Goal: Find specific page/section: Find specific page/section

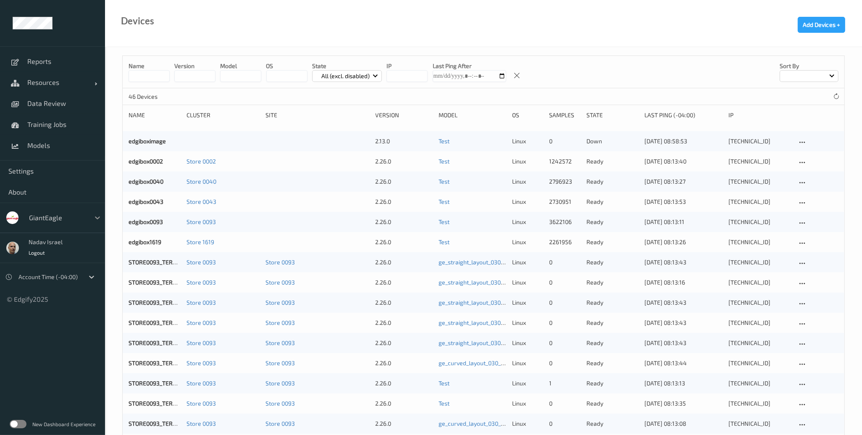
click at [91, 215] on div at bounding box center [97, 217] width 15 height 15
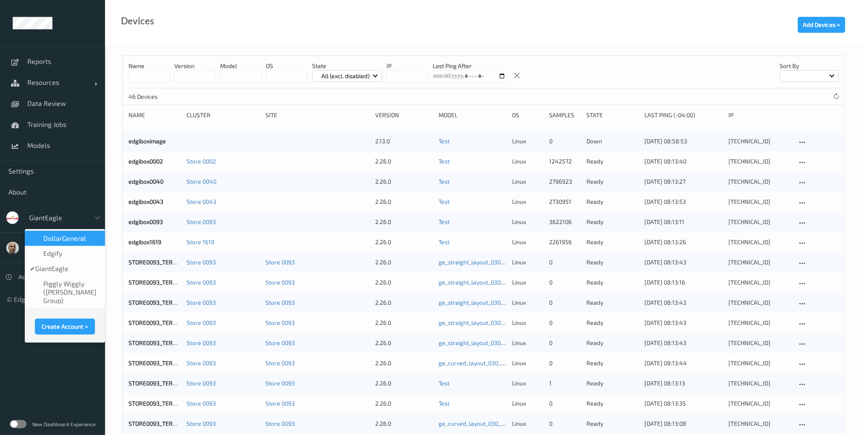
click at [69, 240] on span "DollarGeneral" at bounding box center [64, 238] width 43 height 8
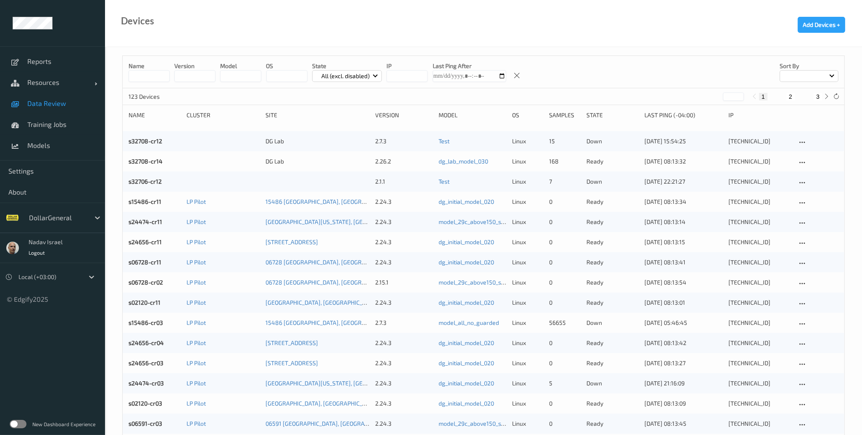
click at [40, 106] on span "Data Review" at bounding box center [61, 103] width 69 height 8
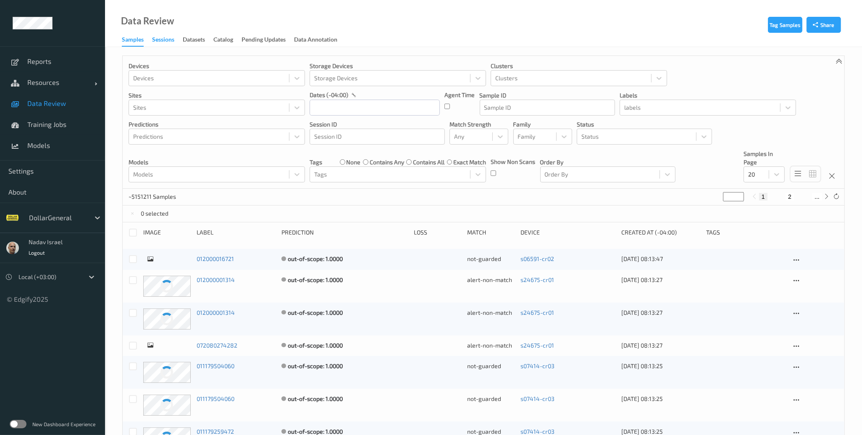
click at [153, 39] on div "Sessions" at bounding box center [163, 40] width 22 height 11
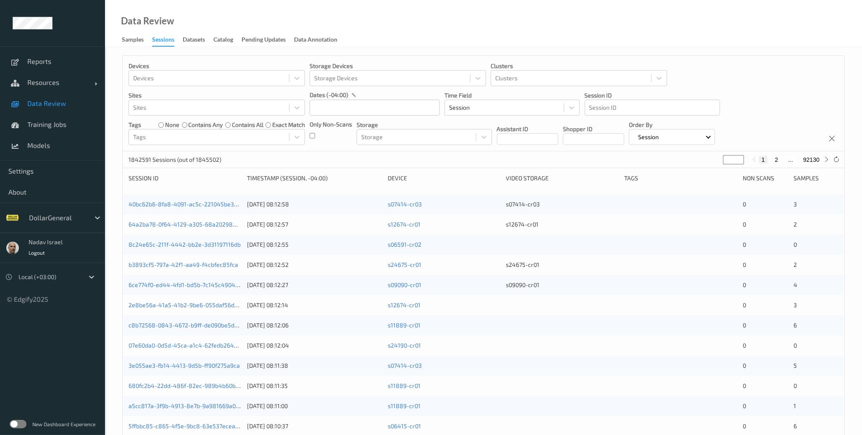
click at [25, 424] on label at bounding box center [18, 424] width 17 height 8
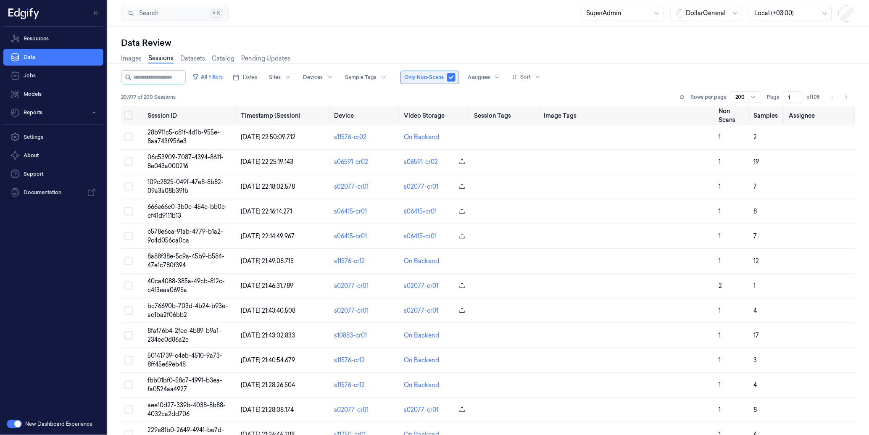
click at [455, 74] on button "button" at bounding box center [451, 77] width 8 height 8
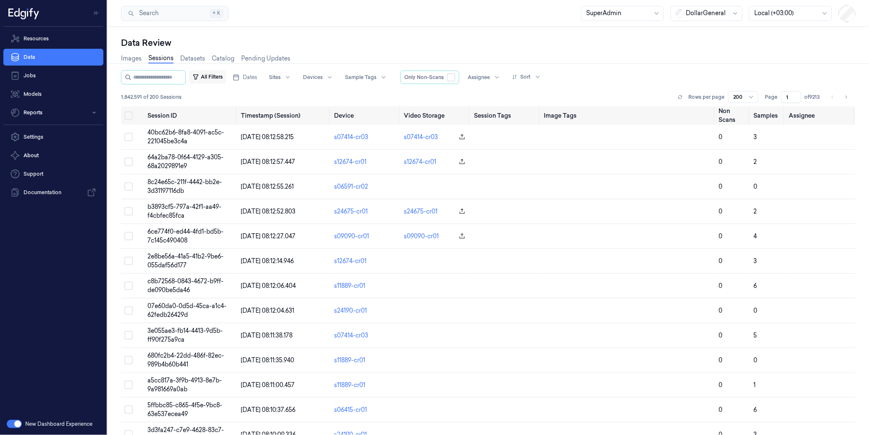
click at [216, 79] on button "All Filters" at bounding box center [207, 76] width 37 height 13
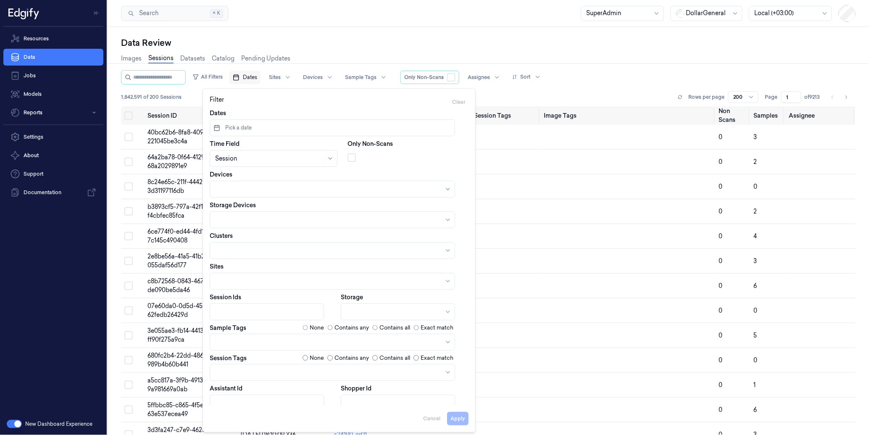
click at [257, 74] on span "Dates" at bounding box center [250, 78] width 14 height 8
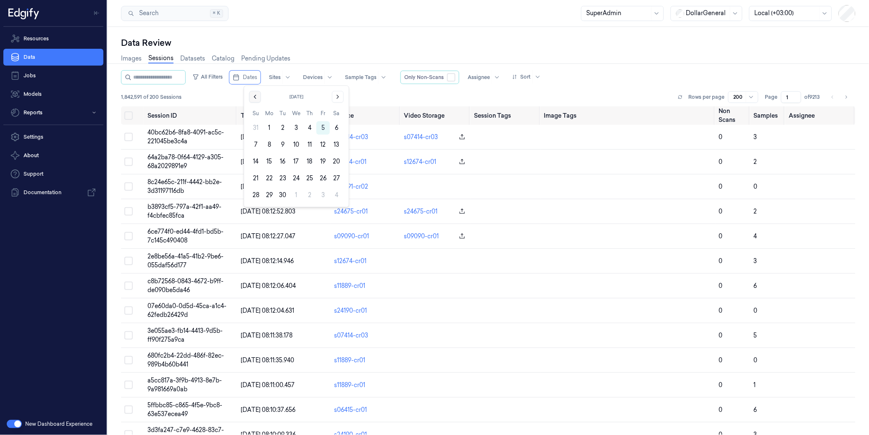
click at [255, 95] on icon "Go to the Previous Month" at bounding box center [255, 96] width 7 height 7
click at [269, 162] on button "11" at bounding box center [269, 161] width 13 height 13
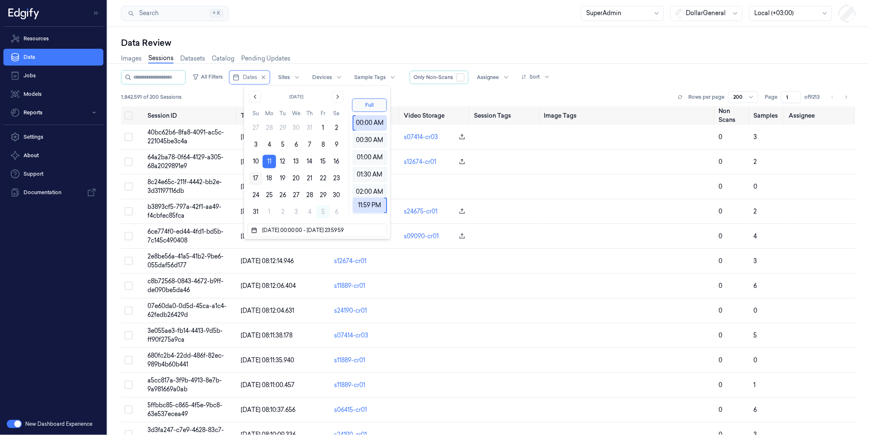
click at [256, 177] on button "17" at bounding box center [255, 177] width 13 height 13
type input "11/08/2025 00:00:00 - 17/08/2025 23:59:59"
click at [404, 26] on div "Search Search... ⌘ K SuperAdmin DollarGeneral Local (+03:00)" at bounding box center [488, 13] width 761 height 27
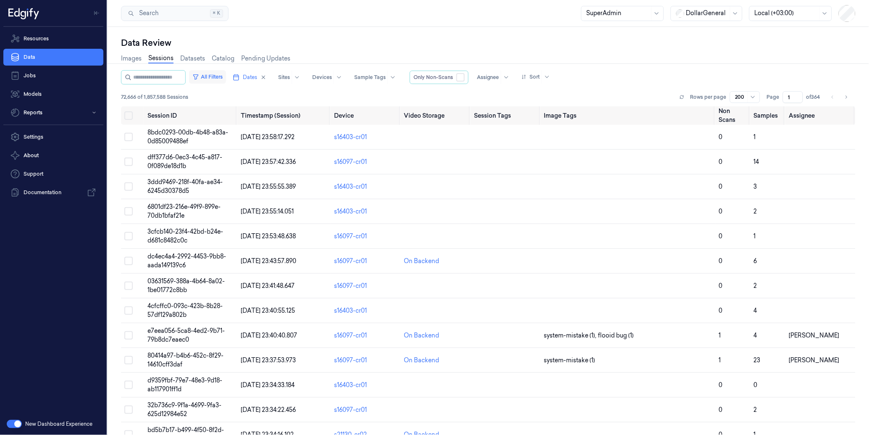
click at [226, 76] on button "All Filters" at bounding box center [207, 76] width 37 height 13
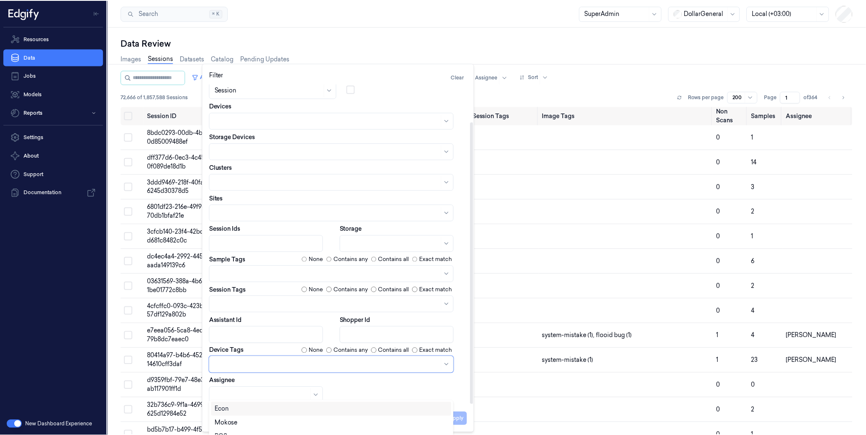
scroll to position [42, 0]
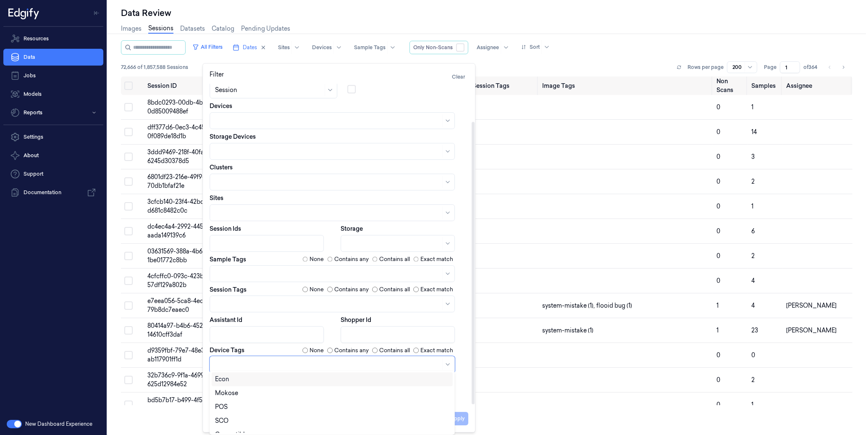
click at [255, 358] on div at bounding box center [332, 364] width 245 height 17
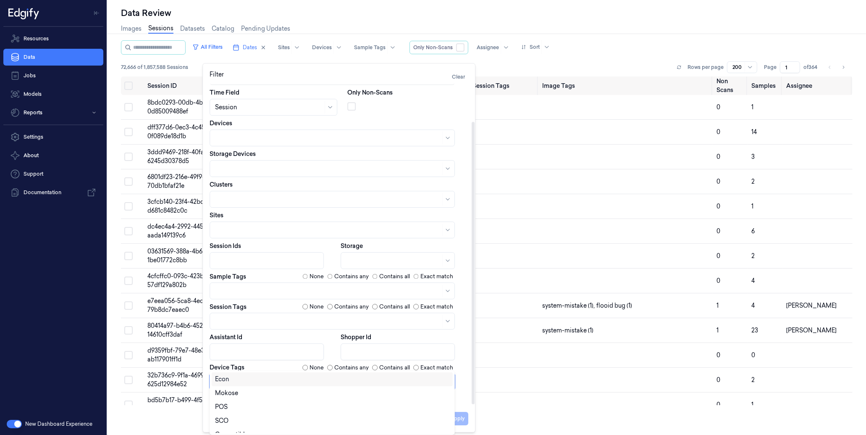
scroll to position [1, 0]
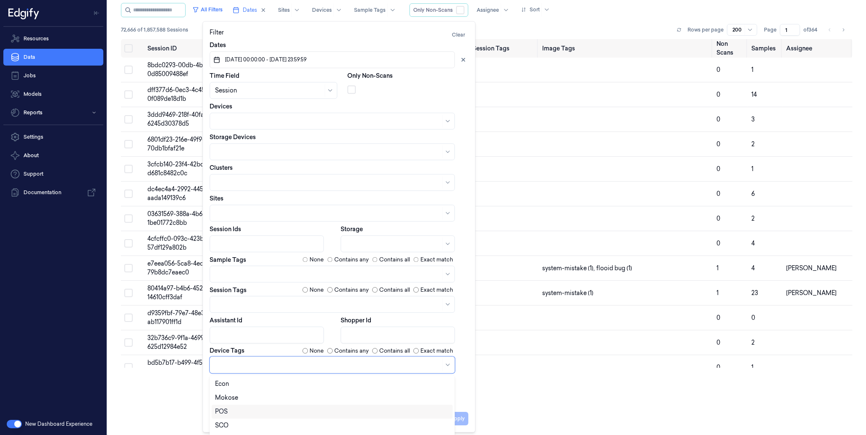
click at [251, 405] on div "POS" at bounding box center [332, 412] width 241 height 14
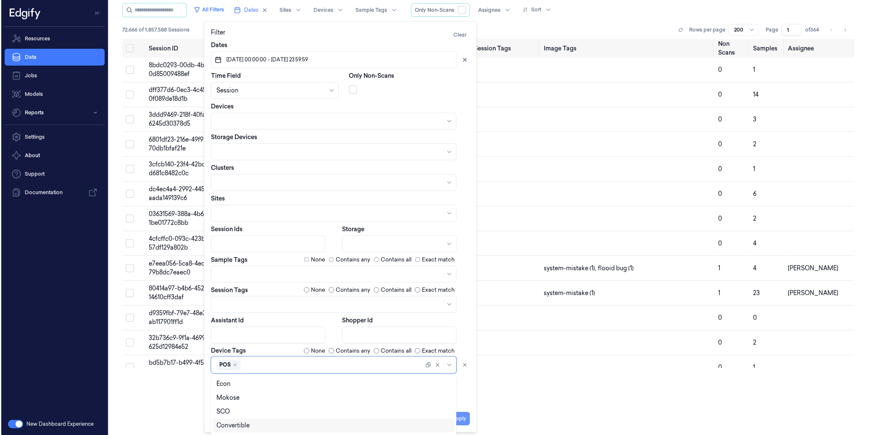
scroll to position [0, 0]
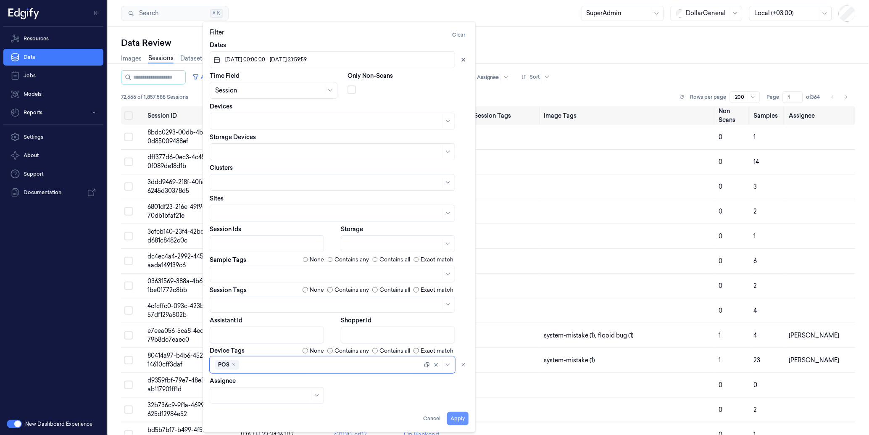
click at [467, 421] on button "Apply" at bounding box center [457, 418] width 21 height 13
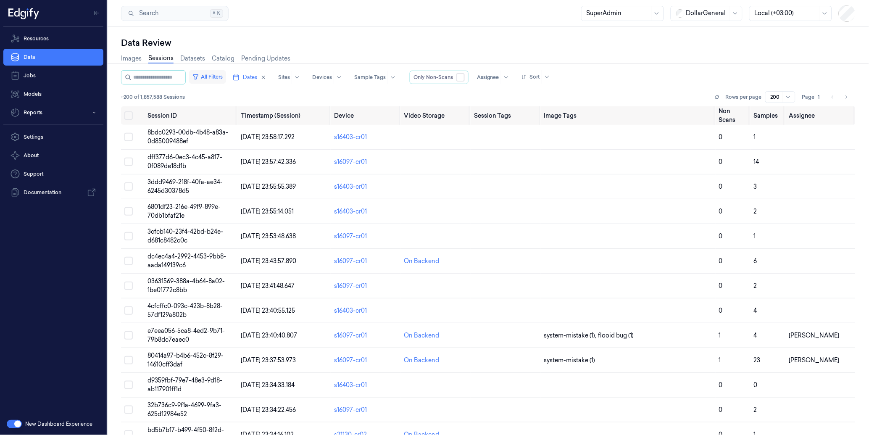
click at [220, 75] on button "All Filters" at bounding box center [207, 76] width 37 height 13
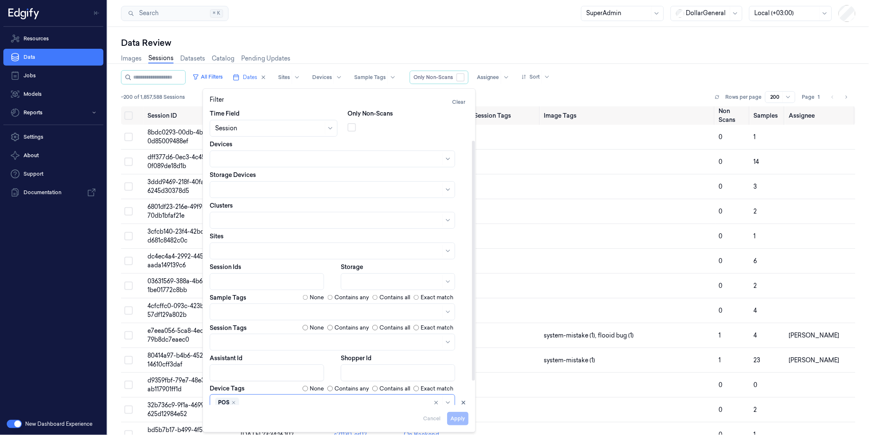
scroll to position [68, 0]
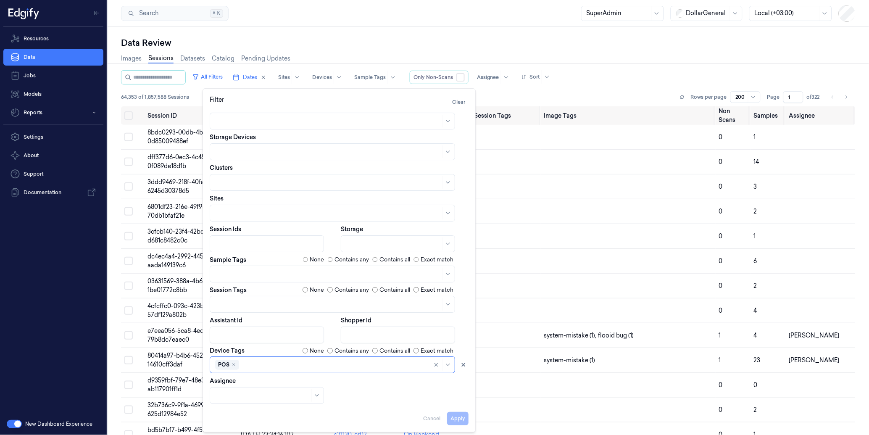
click at [388, 22] on div "Search Search... ⌘ K SuperAdmin DollarGeneral Local (+03:00)" at bounding box center [488, 13] width 761 height 27
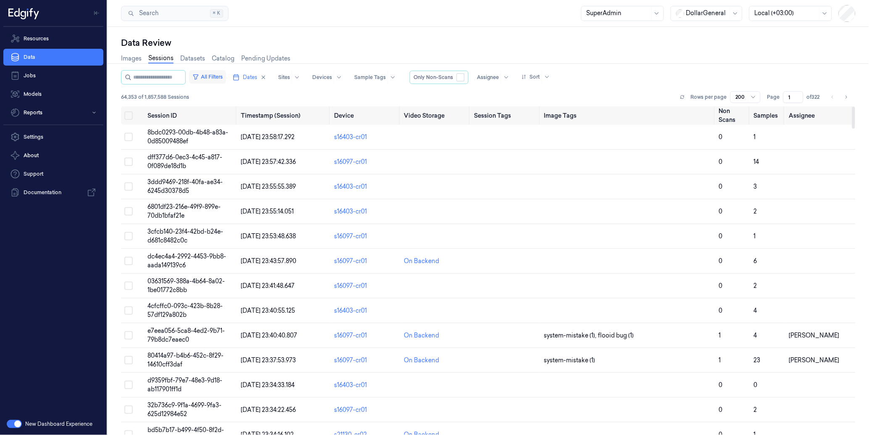
click at [224, 70] on button "All Filters" at bounding box center [207, 76] width 37 height 13
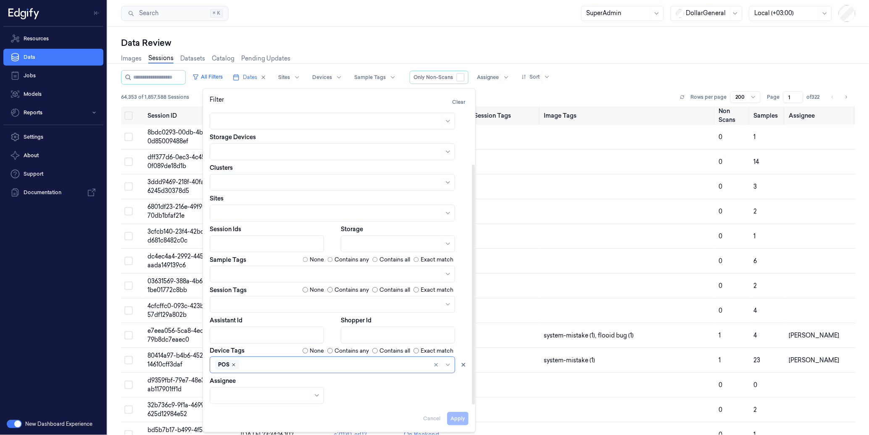
click at [234, 365] on icon "Remove ,POS" at bounding box center [233, 365] width 5 height 5
click at [234, 365] on div at bounding box center [328, 364] width 226 height 9
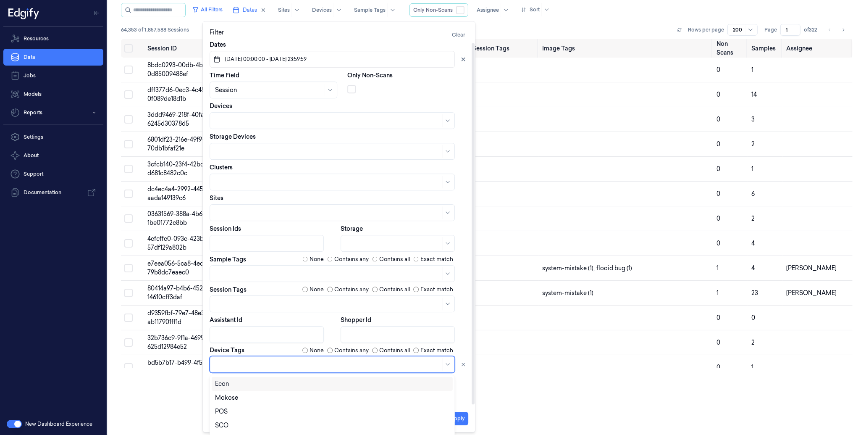
scroll to position [1, 0]
click at [232, 425] on div "SCO" at bounding box center [332, 425] width 234 height 9
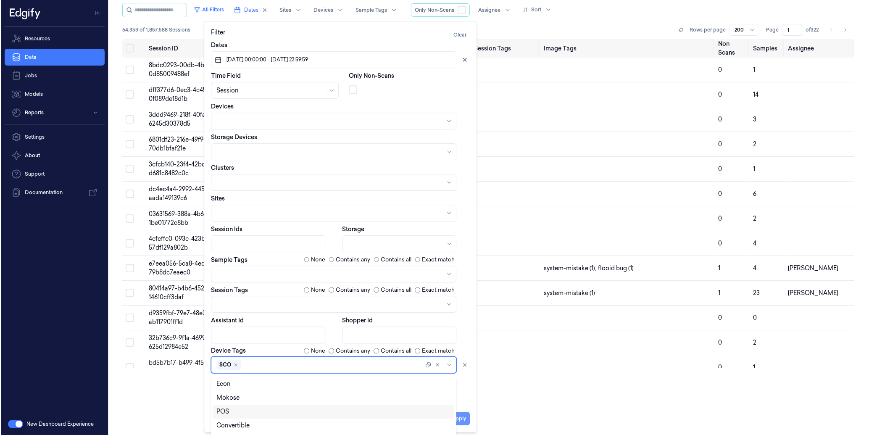
scroll to position [0, 0]
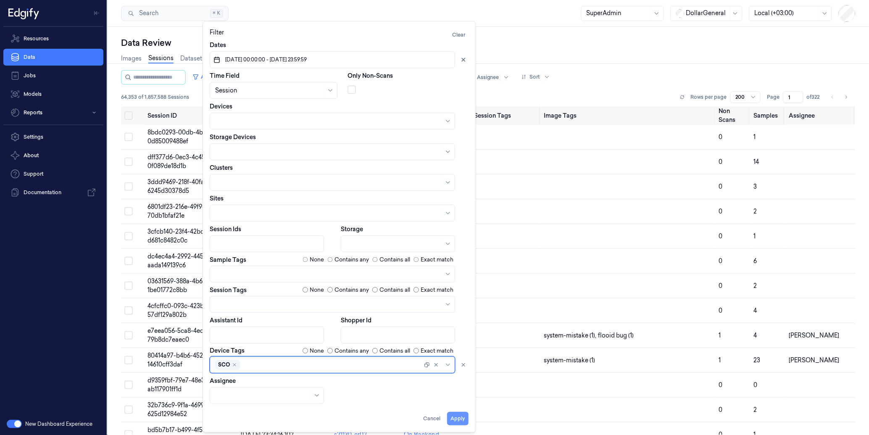
click at [462, 418] on button "Apply" at bounding box center [457, 418] width 21 height 13
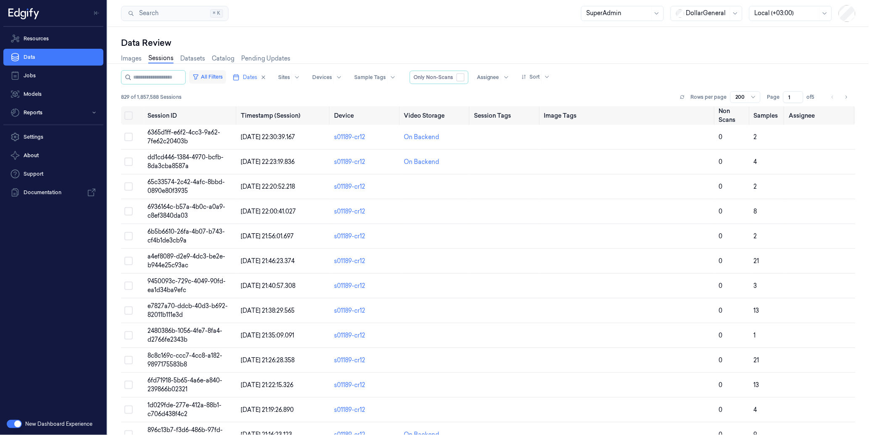
click at [221, 80] on button "All Filters" at bounding box center [207, 76] width 37 height 13
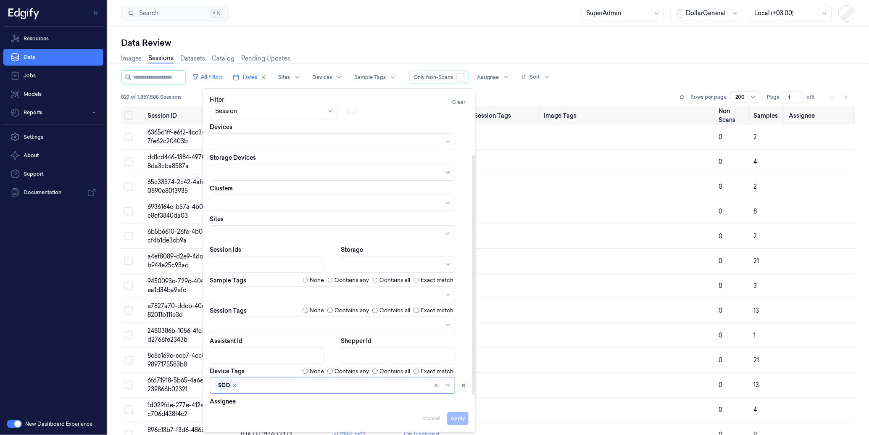
scroll to position [68, 0]
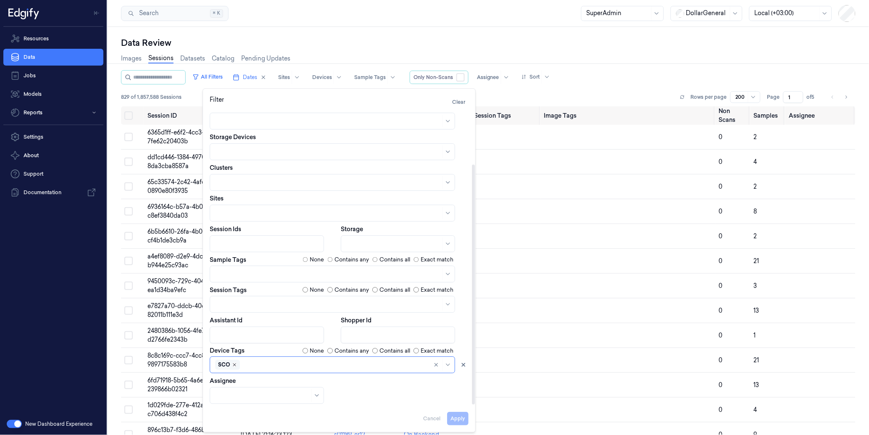
click at [236, 364] on icon "Remove ,SCO" at bounding box center [234, 365] width 5 height 5
click at [236, 366] on div at bounding box center [328, 364] width 226 height 9
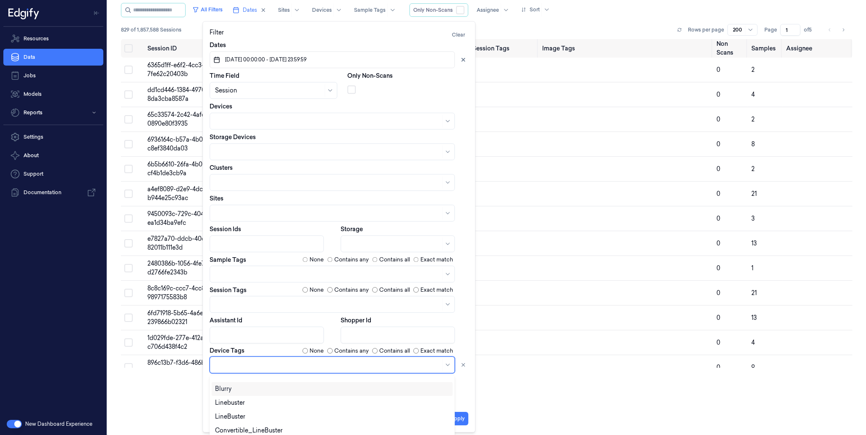
scroll to position [106, 0]
click at [245, 413] on div "LineBuster" at bounding box center [332, 416] width 234 height 9
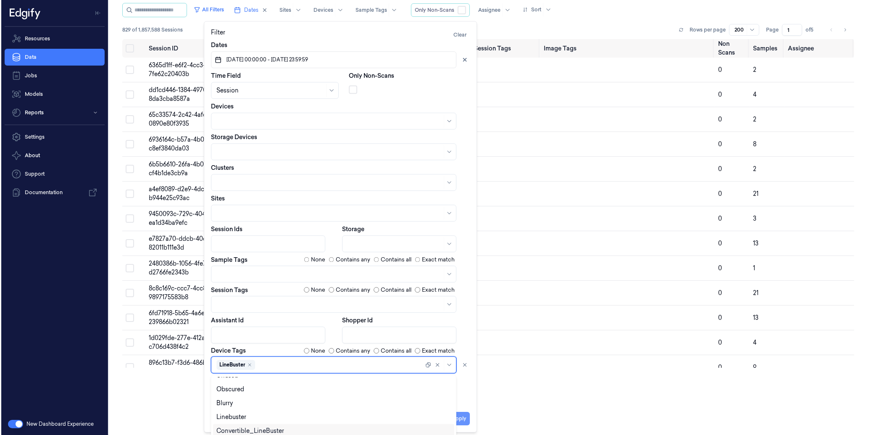
scroll to position [0, 0]
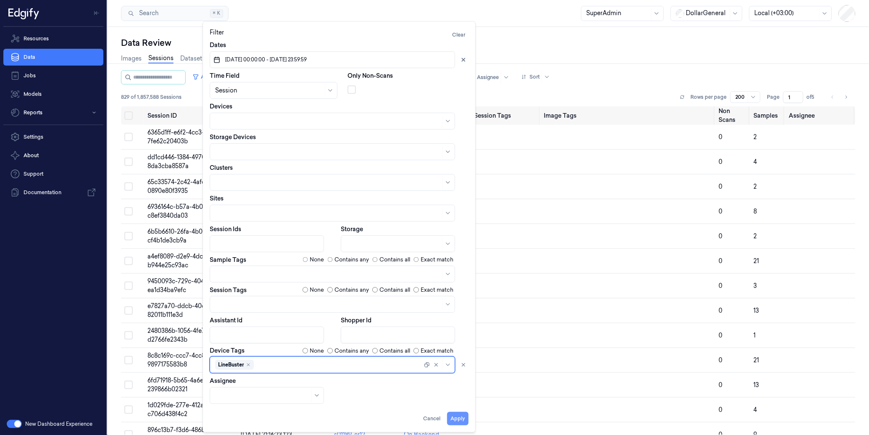
click at [460, 416] on button "Apply" at bounding box center [457, 418] width 21 height 13
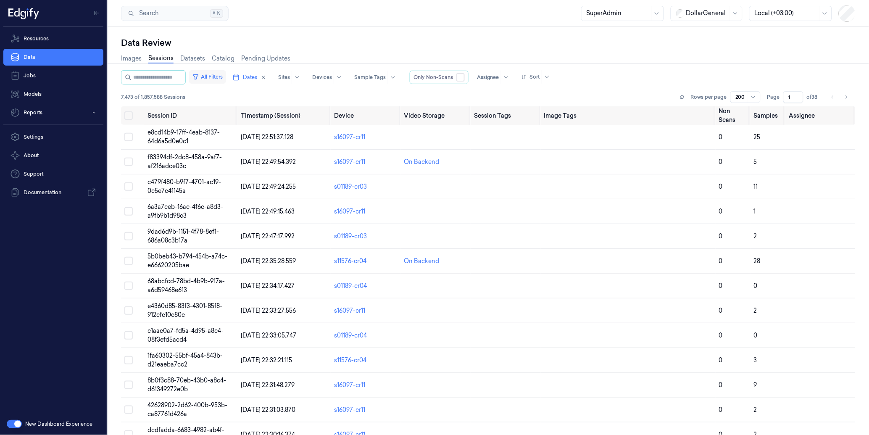
click at [223, 78] on button "All Filters" at bounding box center [207, 76] width 37 height 13
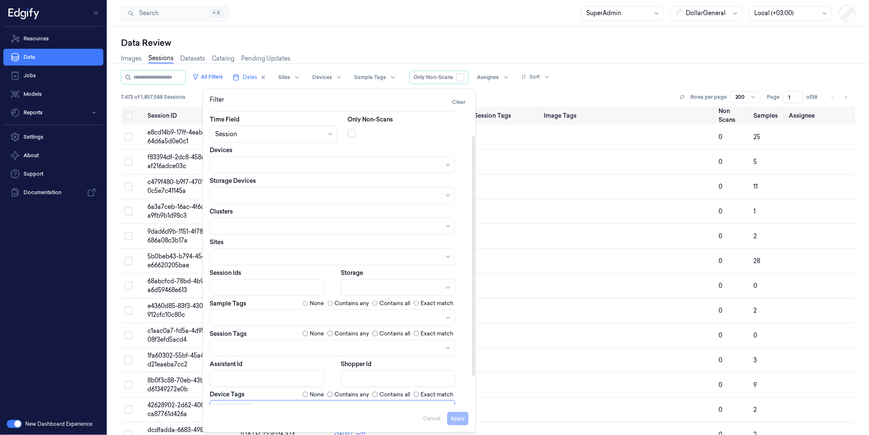
scroll to position [68, 0]
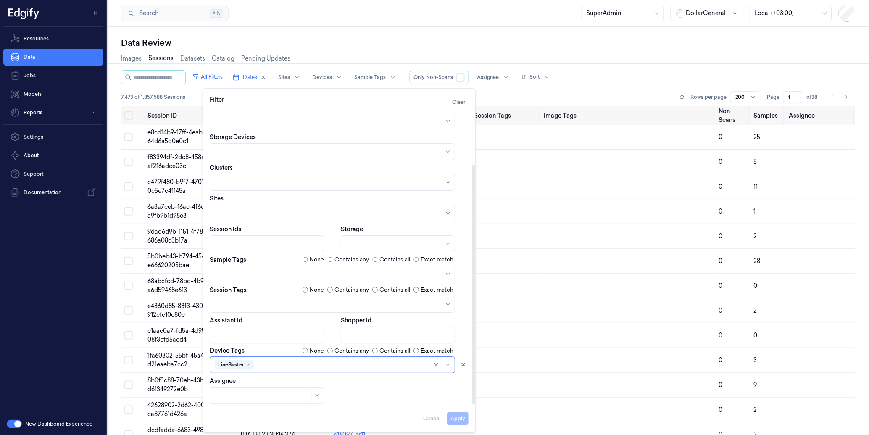
click at [372, 38] on div "Data Review" at bounding box center [488, 43] width 734 height 12
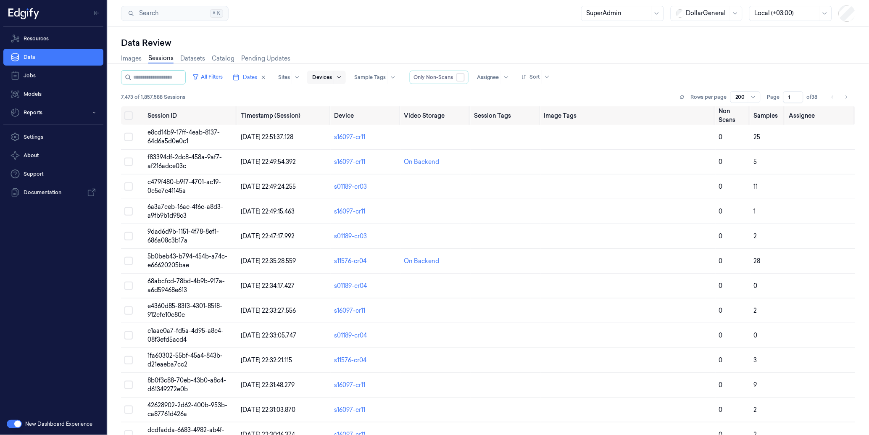
click at [344, 78] on div at bounding box center [339, 77] width 11 height 13
click at [368, 39] on div "Data Review" at bounding box center [488, 43] width 734 height 12
click at [224, 74] on button "All Filters" at bounding box center [207, 76] width 37 height 13
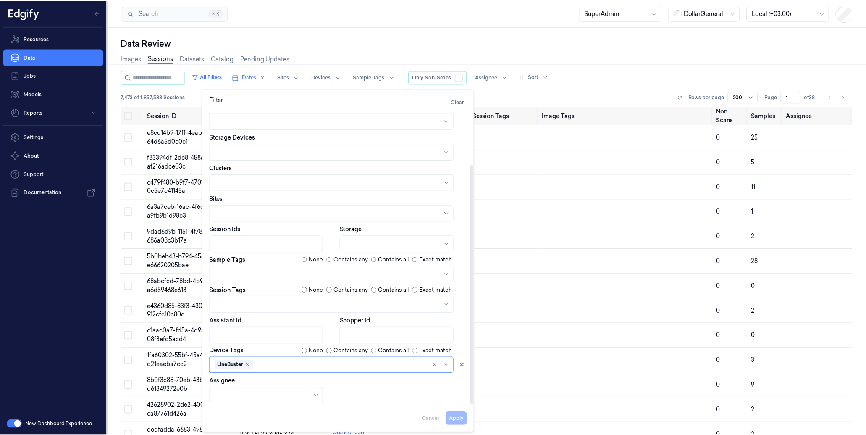
scroll to position [29, 0]
click at [276, 365] on div at bounding box center [341, 364] width 173 height 9
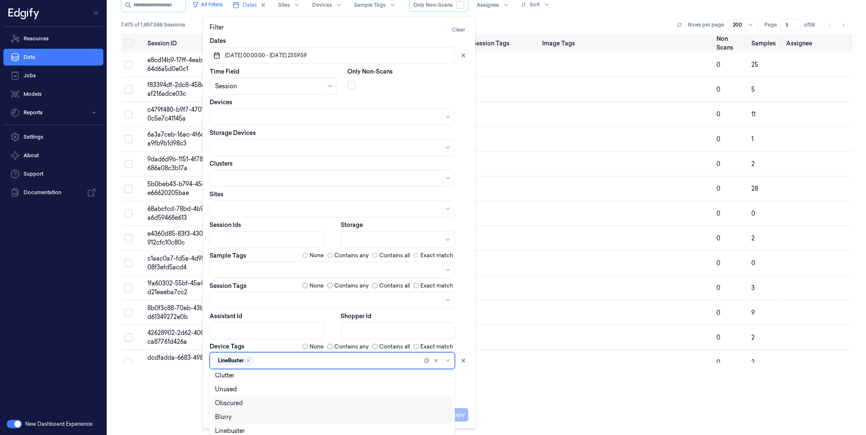
scroll to position [92, 0]
click at [572, 363] on html "Resources Data Jobs Models Reports Settings About Support Documentation New Das…" at bounding box center [433, 145] width 866 height 435
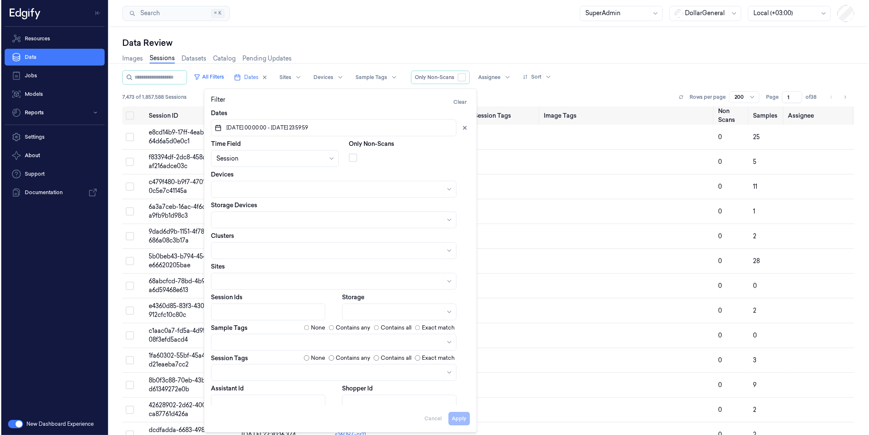
scroll to position [0, 0]
